Goal: Task Accomplishment & Management: Use online tool/utility

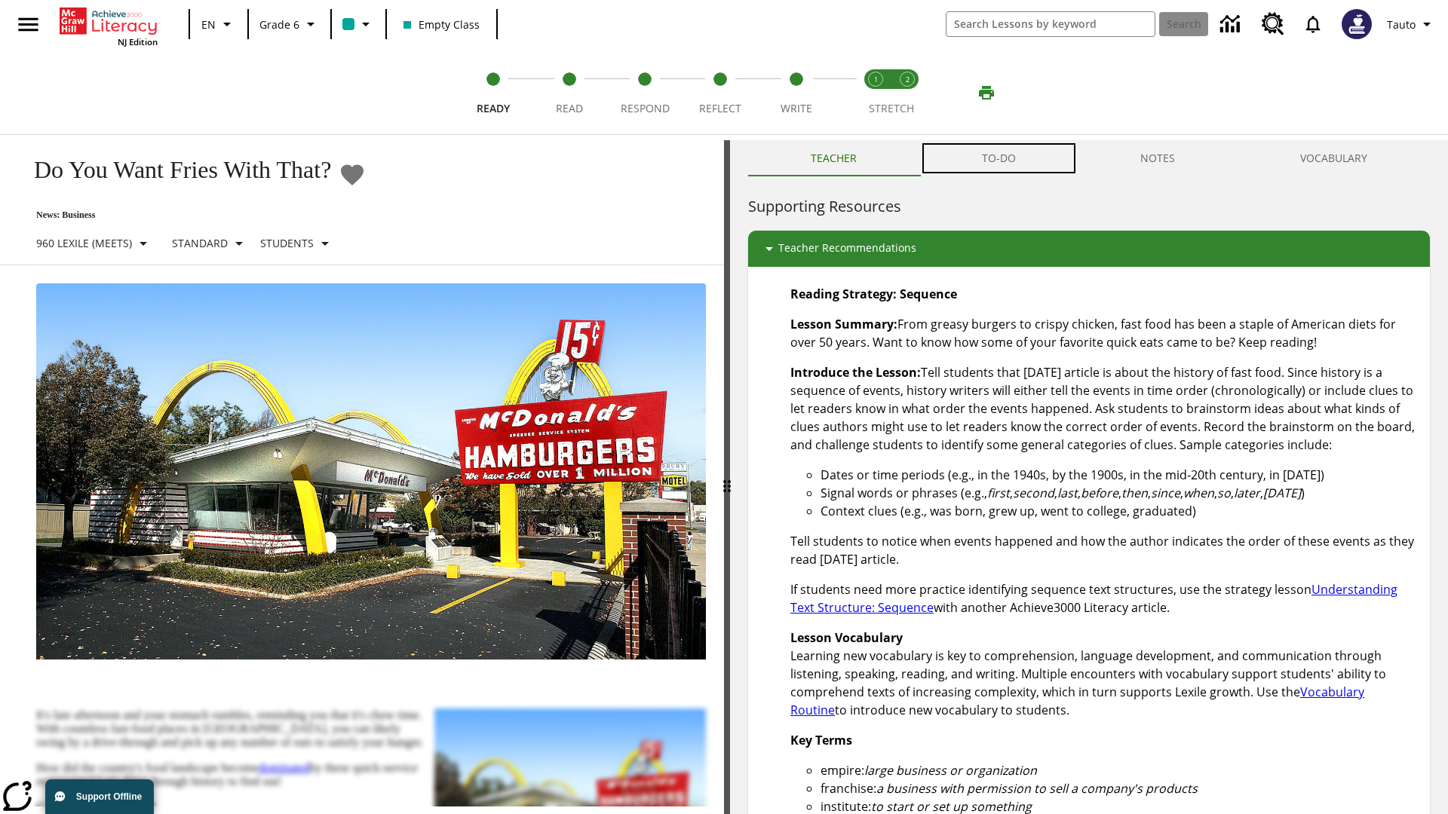
click at [999, 158] on button "TO-DO" at bounding box center [998, 158] width 159 height 36
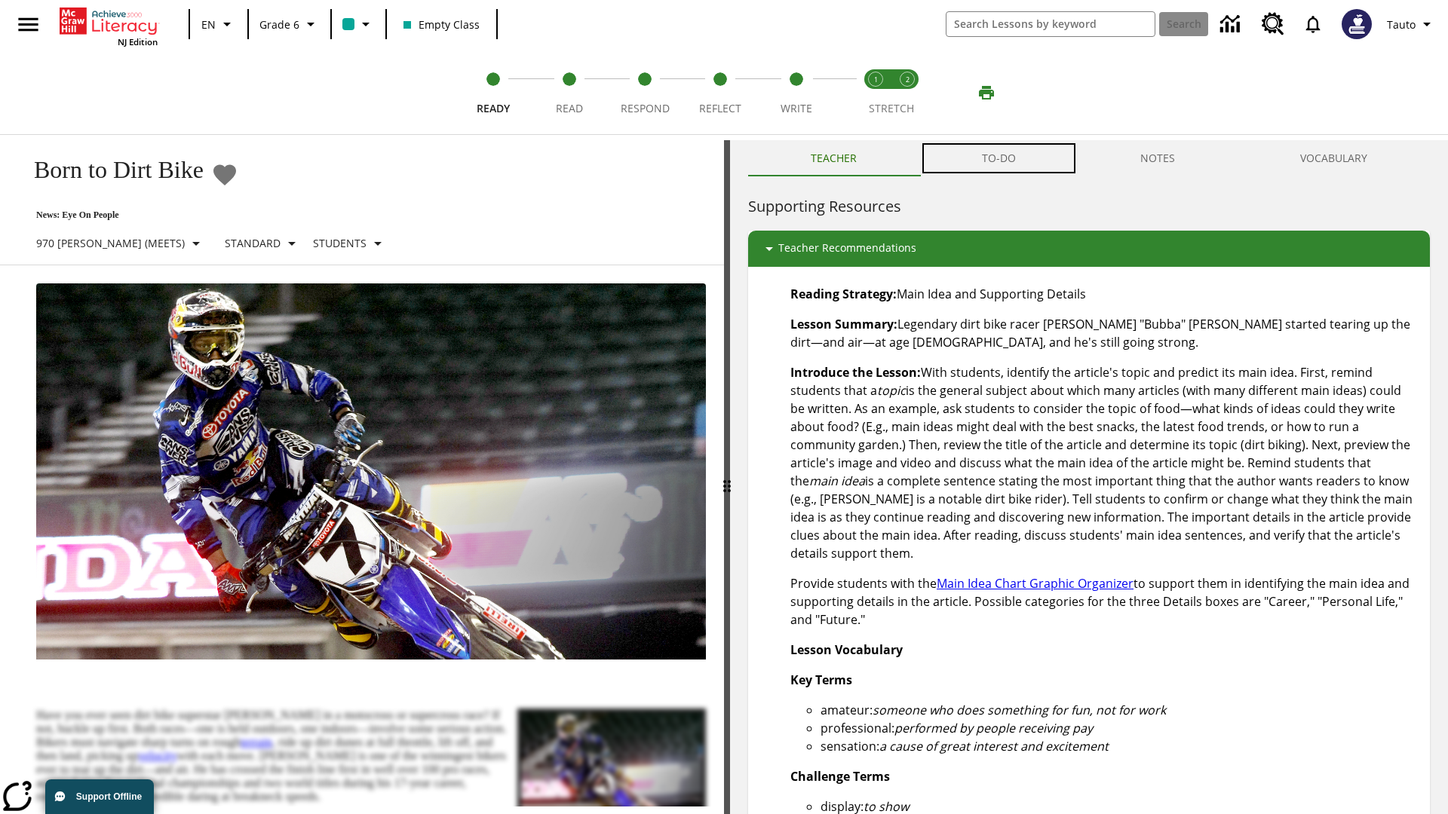
click at [999, 158] on button "TO-DO" at bounding box center [998, 158] width 159 height 36
